Goal: Check status: Check status

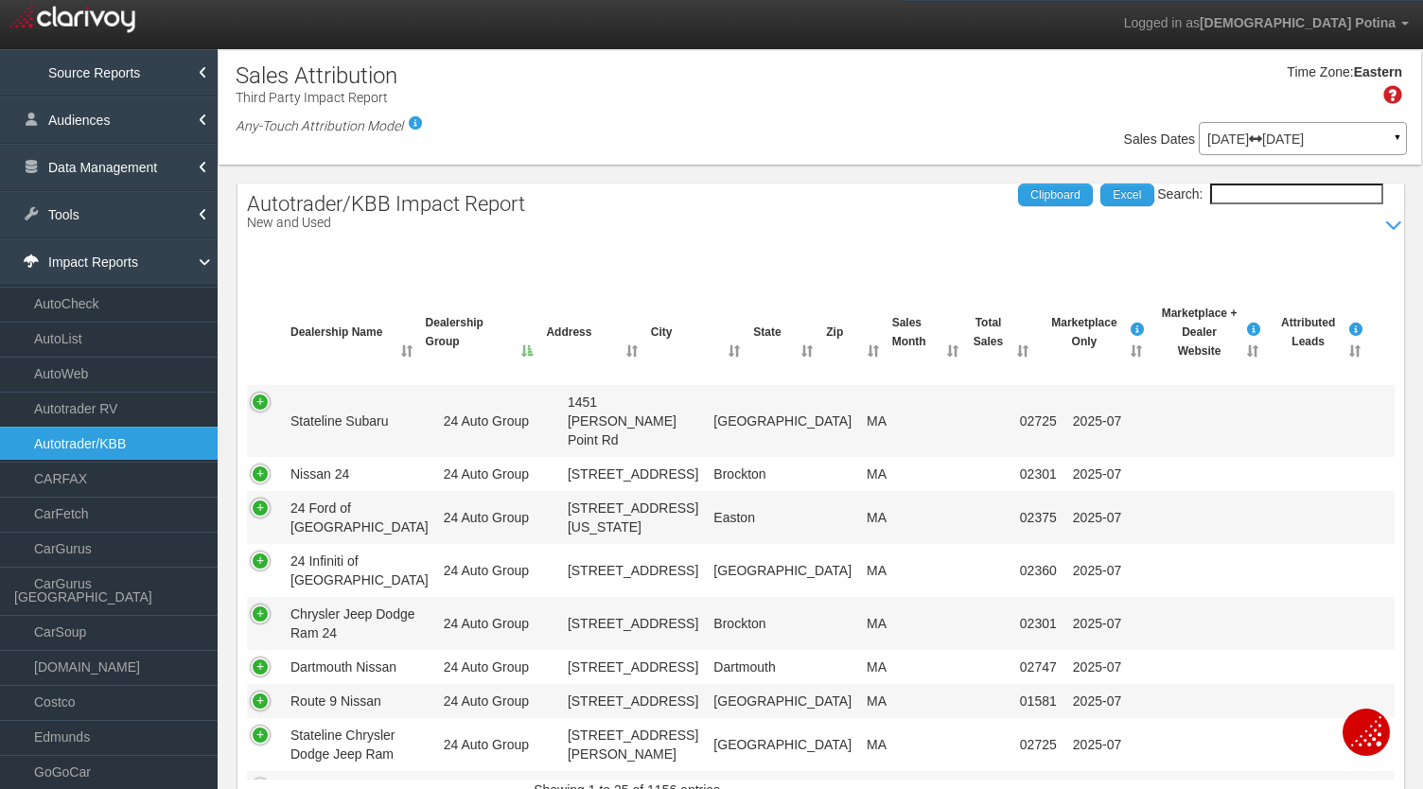
select select "25"
drag, startPoint x: 59, startPoint y: 545, endPoint x: 226, endPoint y: 574, distance: 170.1
click at [62, 545] on link "CarGurus" at bounding box center [109, 549] width 218 height 34
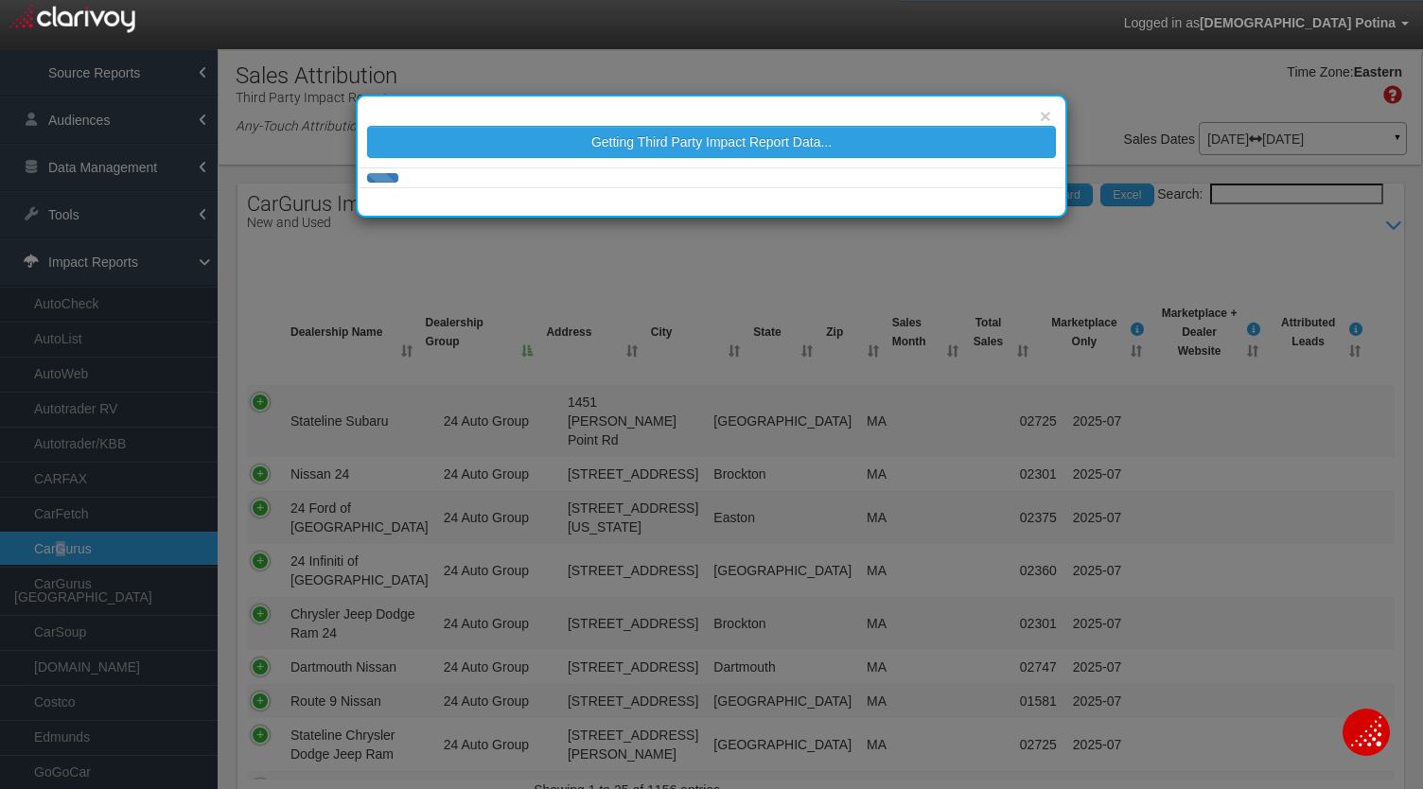
select select "25"
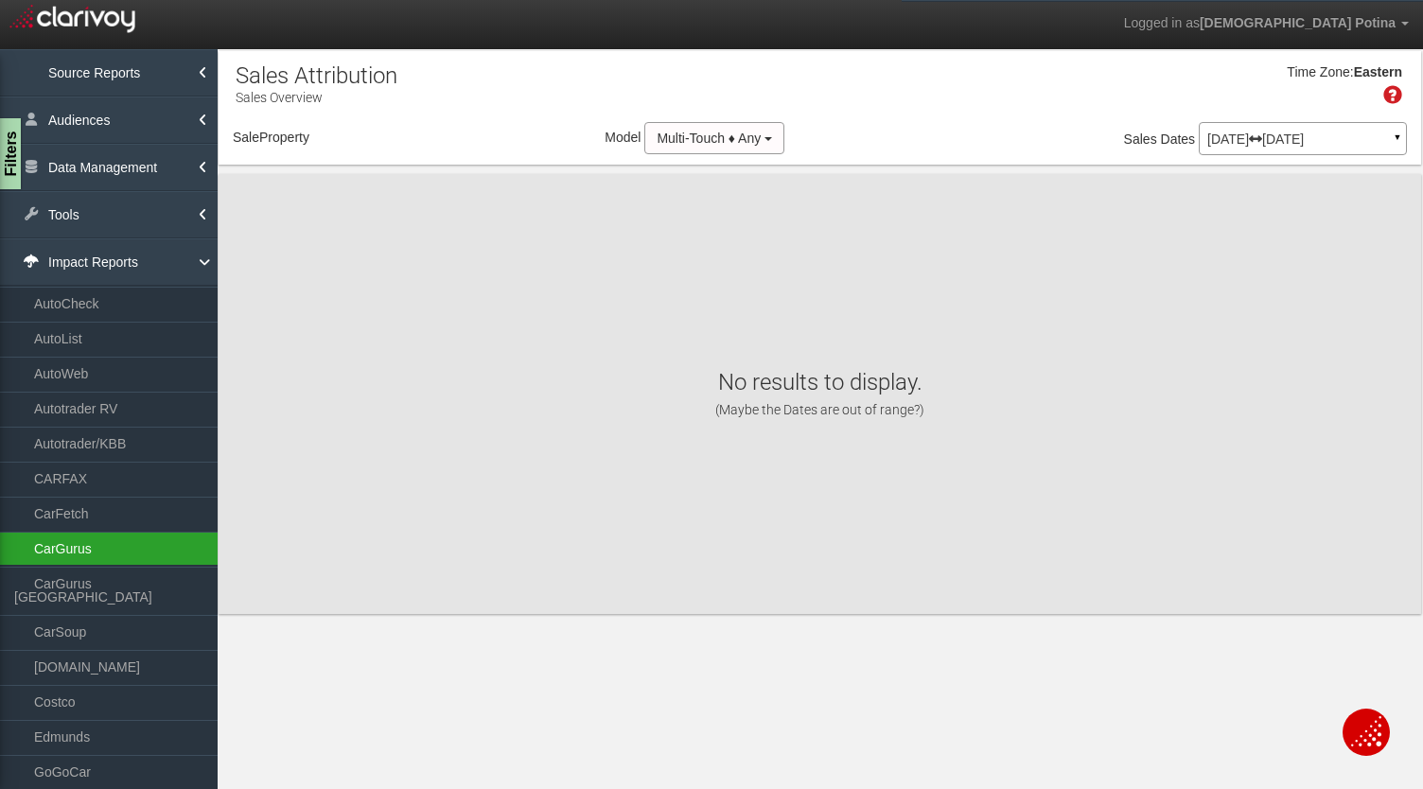
click at [69, 540] on link "CarGurus" at bounding box center [109, 549] width 218 height 34
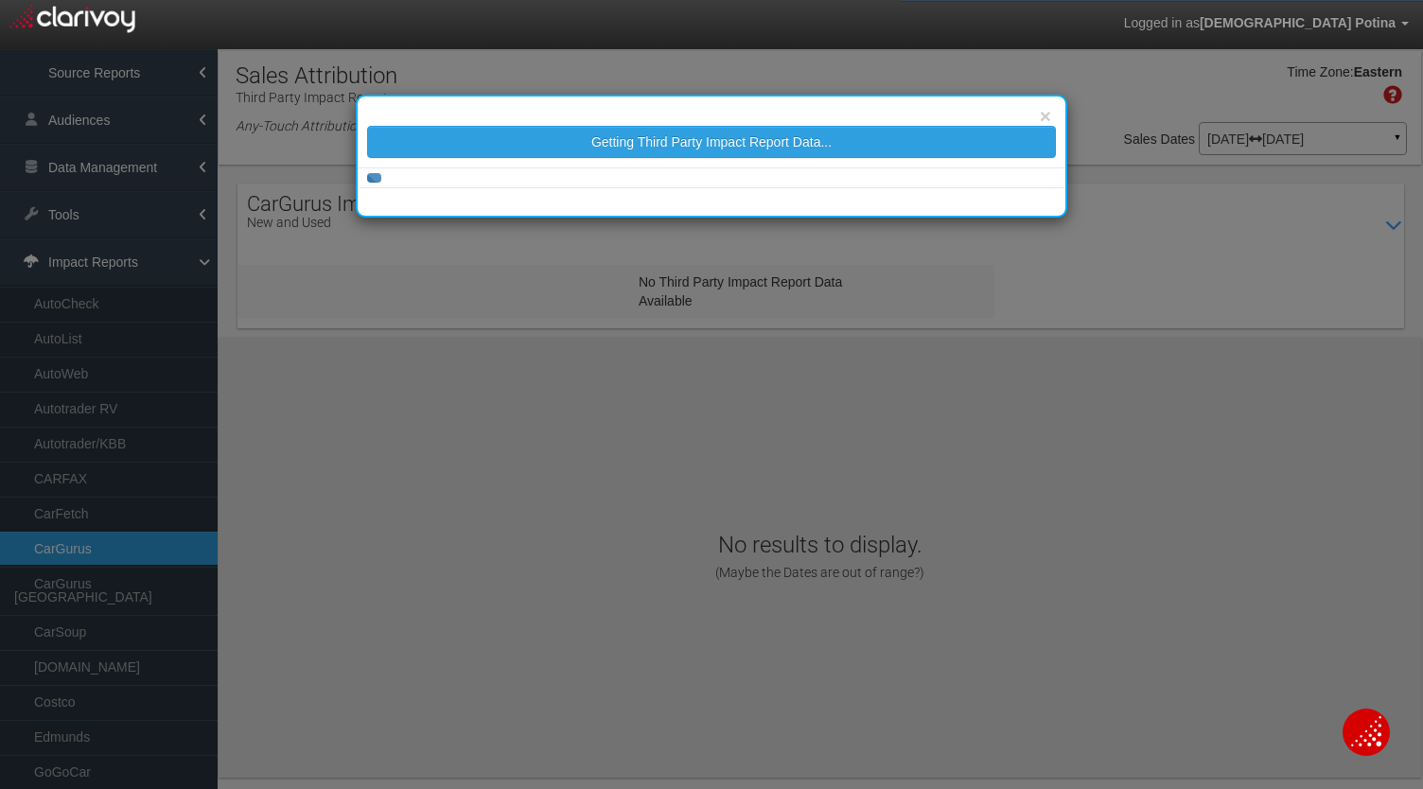
click at [1386, 135] on div "× Getting Third Party Impact Report Data..." at bounding box center [711, 394] width 1423 height 789
select select "25"
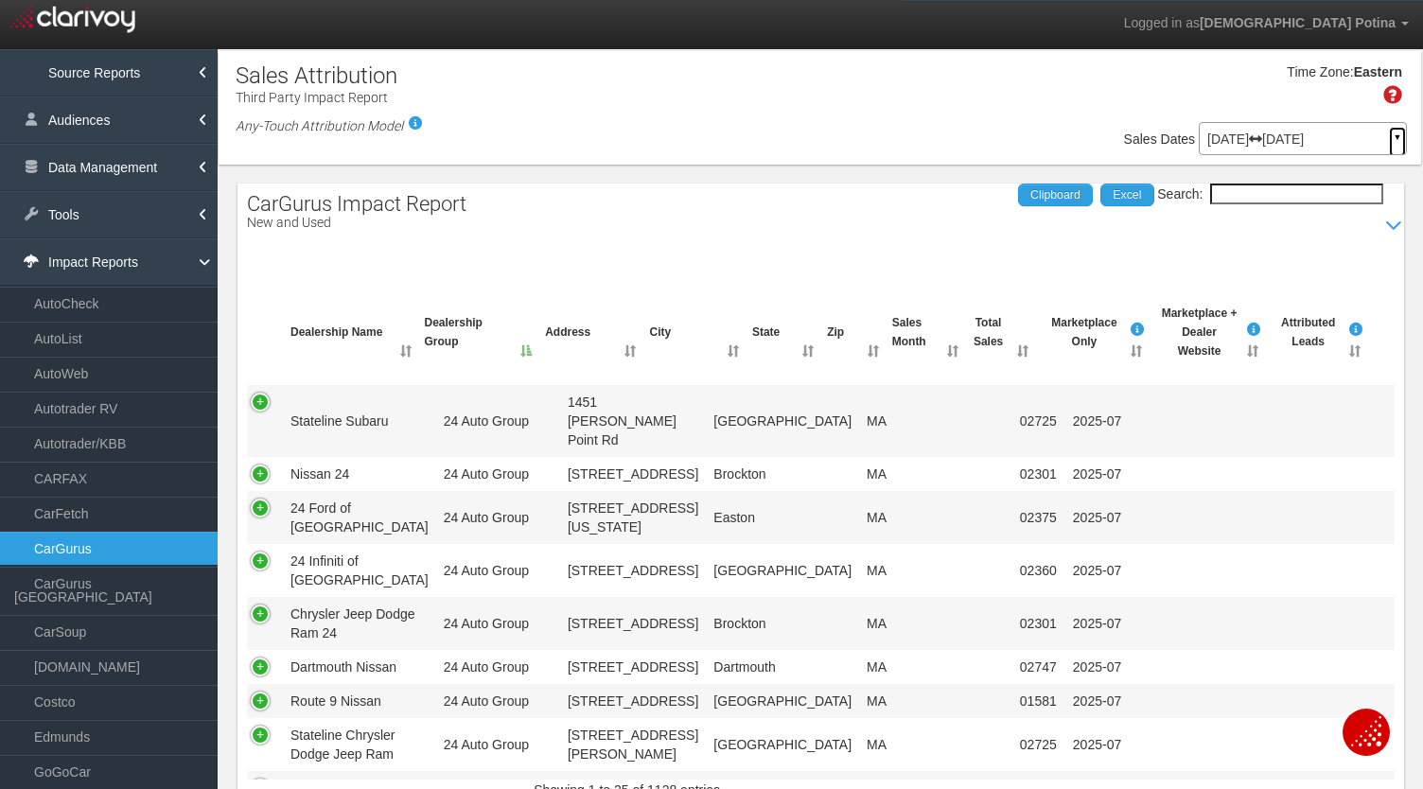
click at [1389, 135] on link "▼" at bounding box center [1397, 142] width 17 height 30
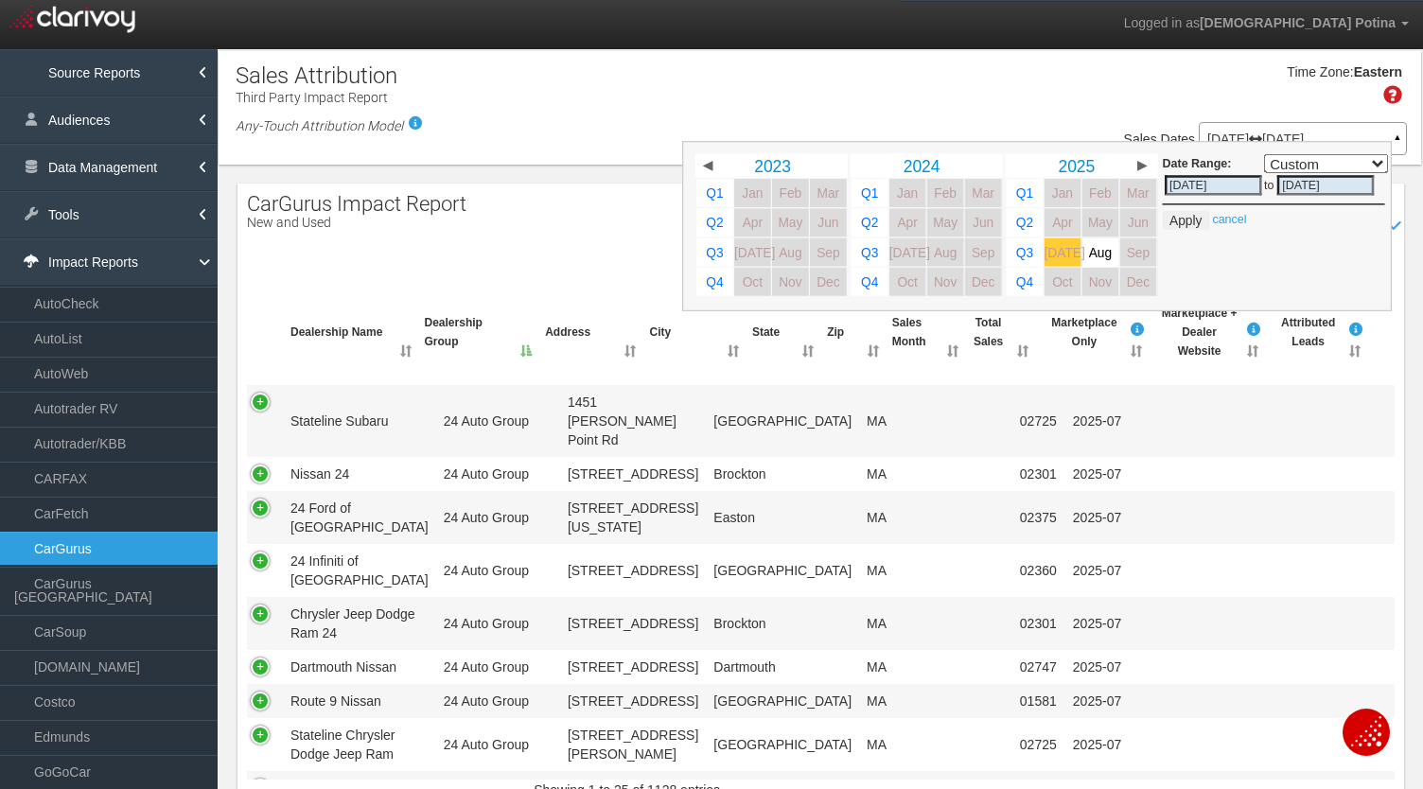
click at [1044, 251] on span "[DATE]" at bounding box center [1064, 252] width 41 height 14
select select ","
click at [1167, 219] on button "Apply" at bounding box center [1185, 219] width 46 height 19
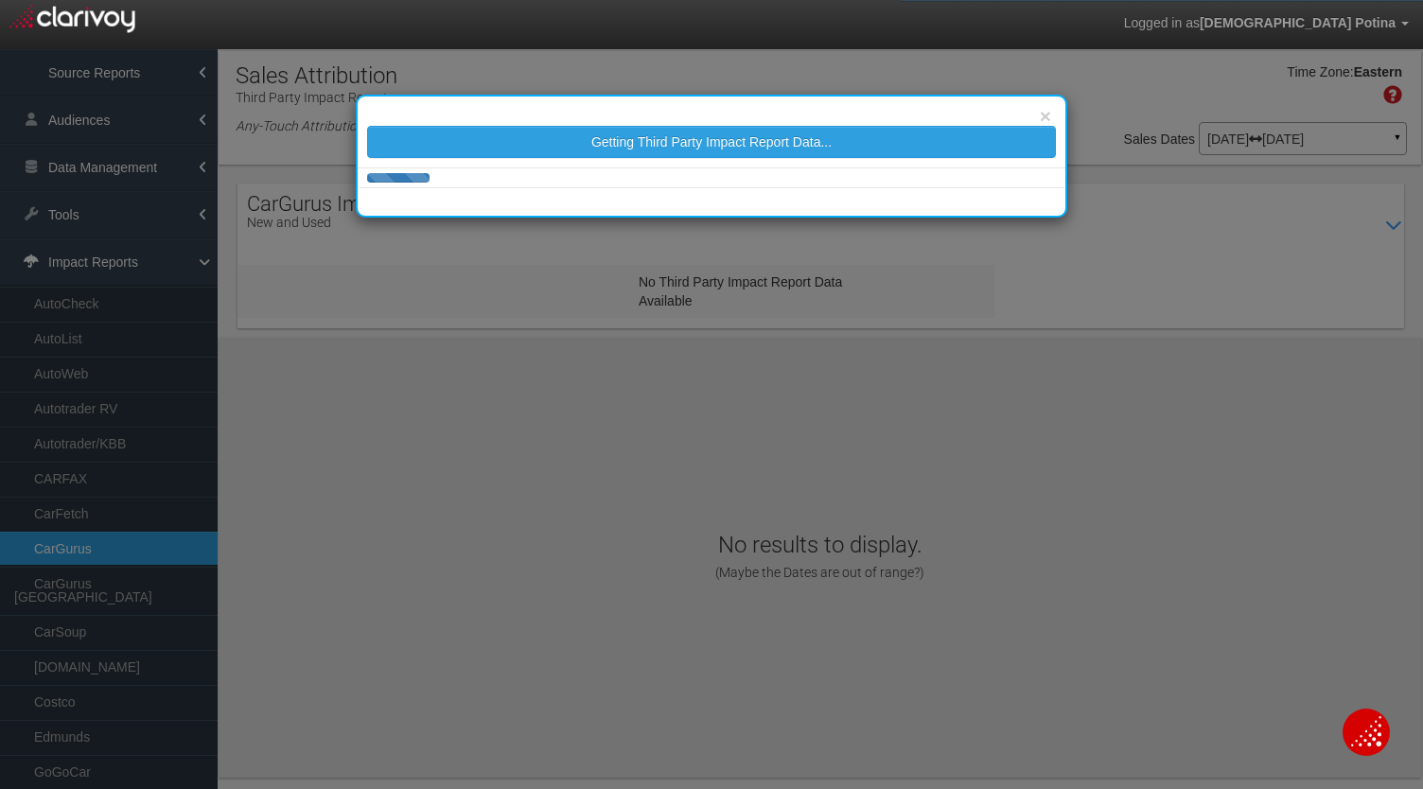
select select "25"
